Goal: Task Accomplishment & Management: Use online tool/utility

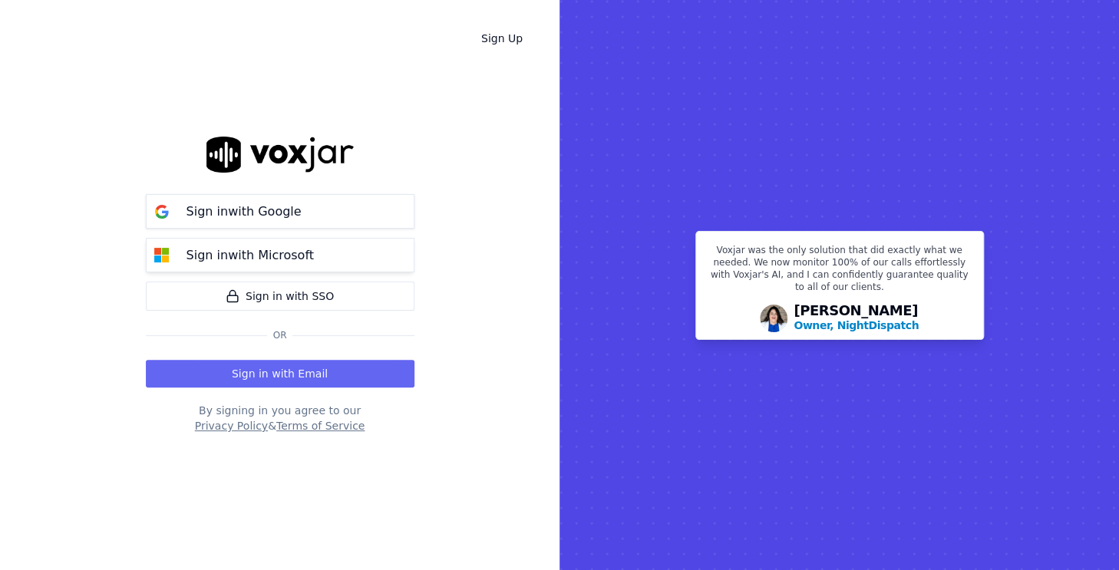
click at [344, 262] on button "Sign in with Microsoft" at bounding box center [280, 255] width 269 height 35
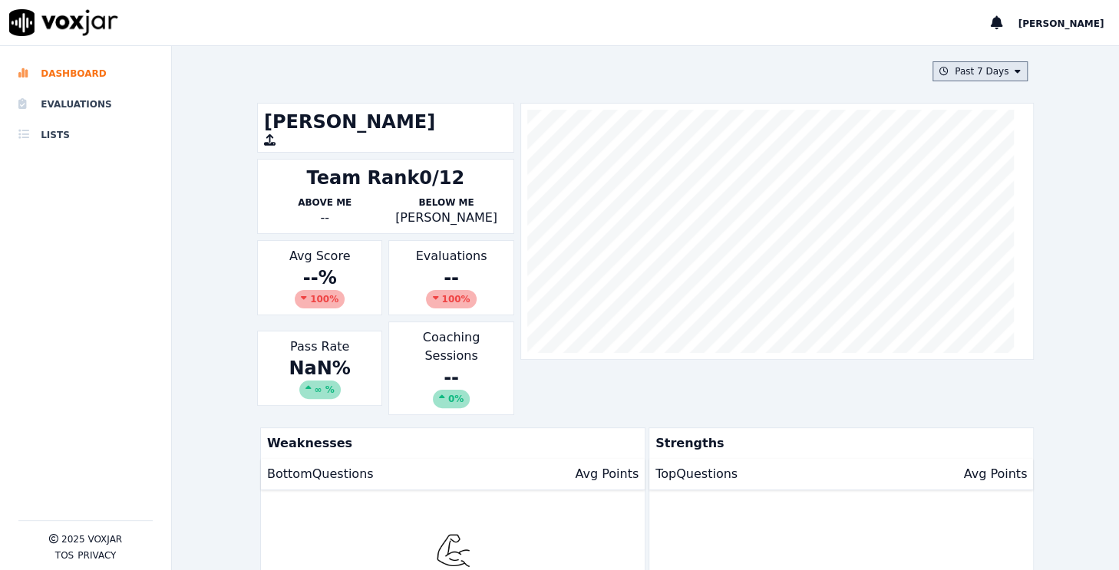
click at [963, 68] on button "Past 7 Days" at bounding box center [980, 71] width 95 height 20
click at [959, 190] on div "This Month" at bounding box center [982, 192] width 51 height 12
click at [990, 258] on button "Add" at bounding box center [1005, 248] width 30 height 25
